Goal: Navigation & Orientation: Go to known website

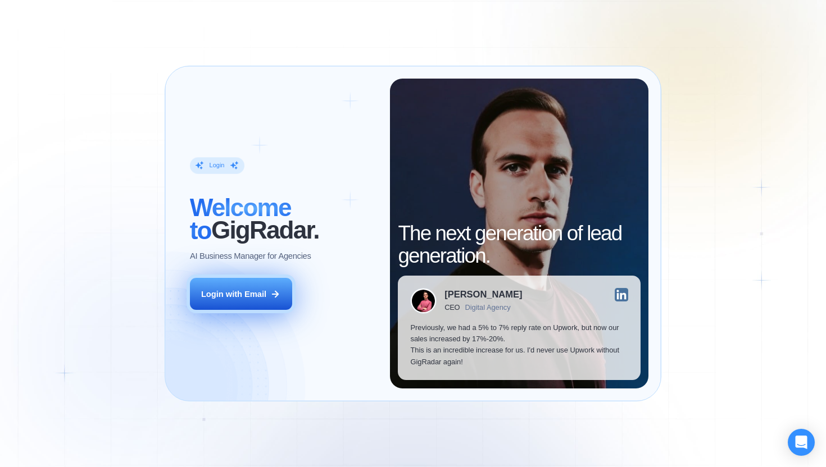
click at [238, 292] on div "Login with Email" at bounding box center [233, 294] width 65 height 11
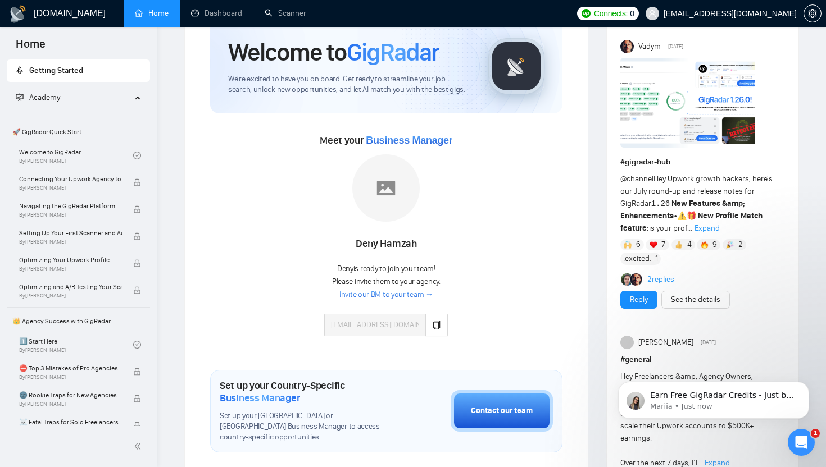
scroll to position [52, 0]
click at [387, 296] on link "Invite our BM to your team →" at bounding box center [386, 294] width 94 height 11
